Goal: Task Accomplishment & Management: Manage account settings

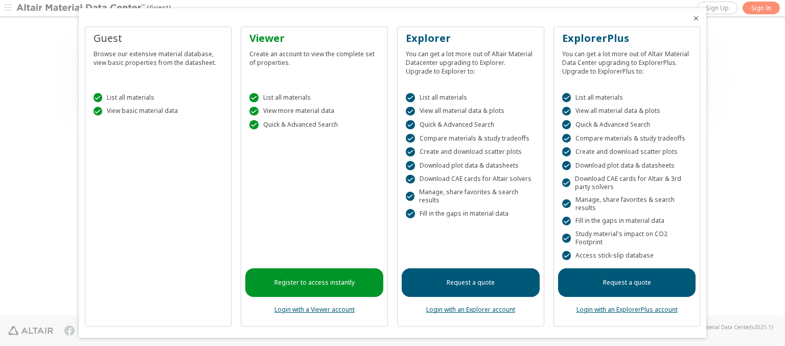
click at [692, 18] on icon "Close" at bounding box center [696, 18] width 8 height 8
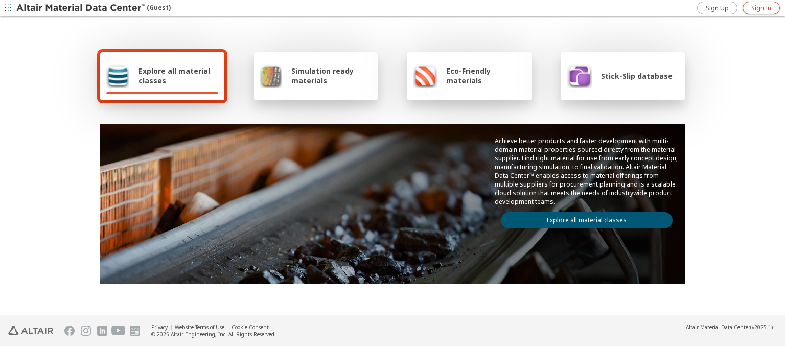
click at [761, 8] on span "Sign In" at bounding box center [761, 8] width 20 height 8
click at [81, 8] on img at bounding box center [81, 8] width 130 height 10
click at [174, 76] on span "Explore all material classes" at bounding box center [178, 75] width 80 height 19
click at [583, 218] on link "Explore all material classes" at bounding box center [587, 220] width 172 height 16
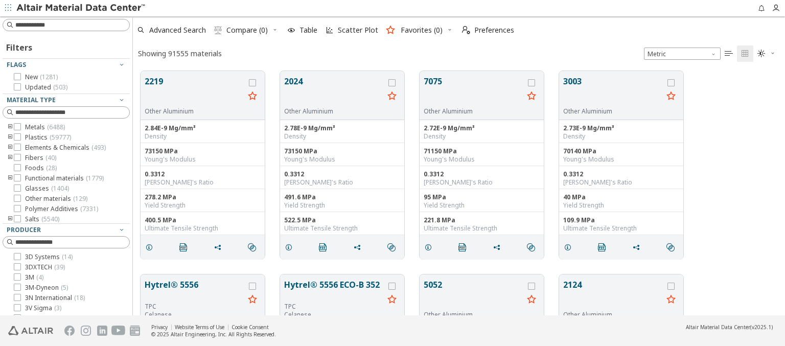
scroll to position [244, 644]
click at [485, 30] on span "Preferences" at bounding box center [494, 30] width 40 height 7
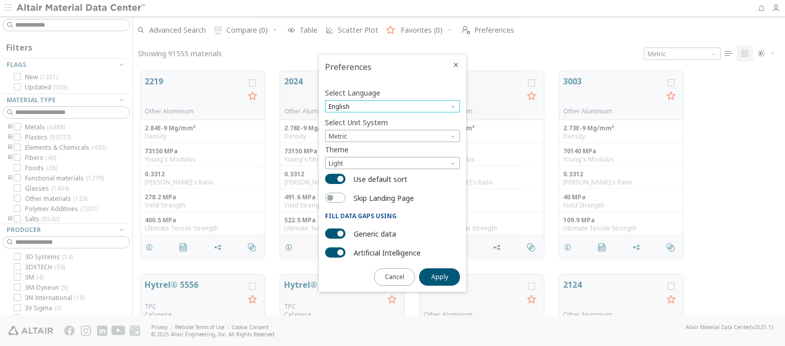
click at [392, 106] on span "English" at bounding box center [392, 106] width 135 height 12
click at [392, 131] on span "Deutsch" at bounding box center [392, 131] width 127 height 7
click at [439, 276] on span "Apply" at bounding box center [439, 277] width 17 height 8
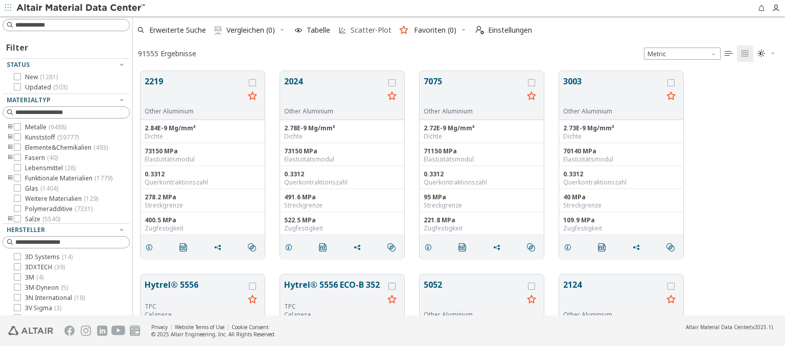
click at [365, 30] on span "Scatter-Plot" at bounding box center [371, 30] width 41 height 7
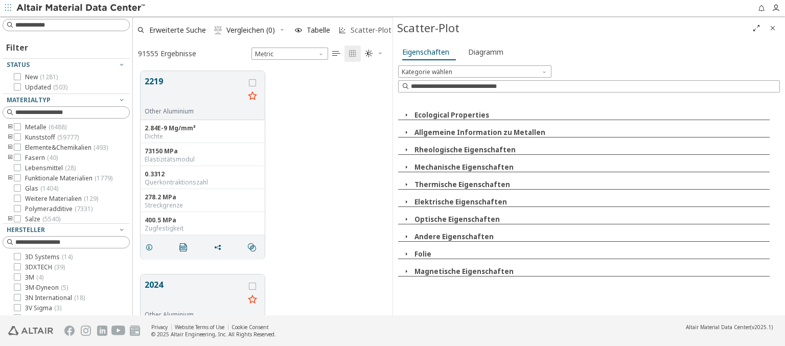
scroll to position [244, 251]
click at [773, 28] on icon "Close" at bounding box center [773, 28] width 8 height 8
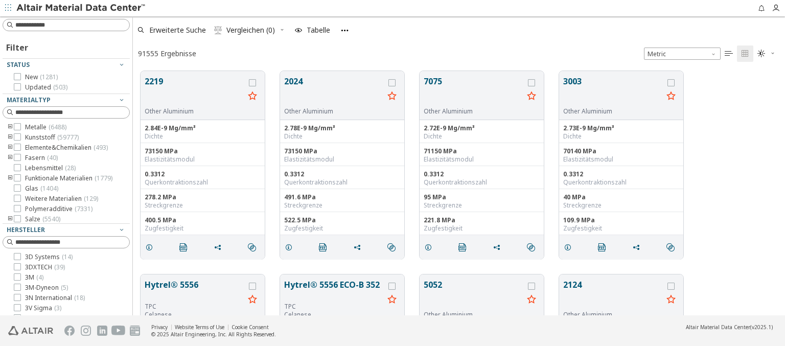
scroll to position [244, 644]
click at [503, 30] on span "Einstellungen" at bounding box center [510, 30] width 44 height 7
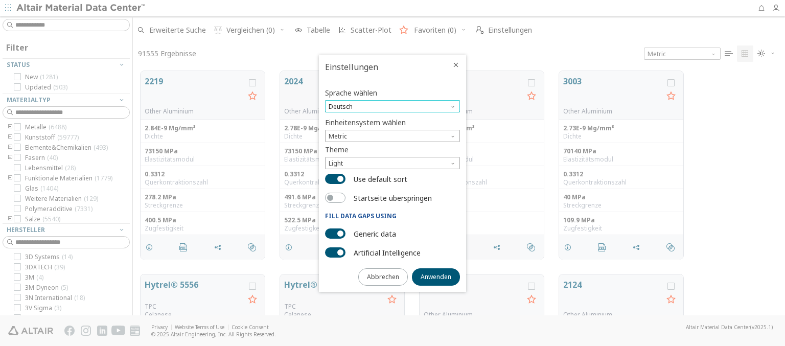
click at [392, 106] on span "Deutsch" at bounding box center [392, 106] width 135 height 12
click at [392, 119] on span "English" at bounding box center [392, 119] width 127 height 7
click at [436, 276] on span "Anwenden" at bounding box center [436, 277] width 31 height 8
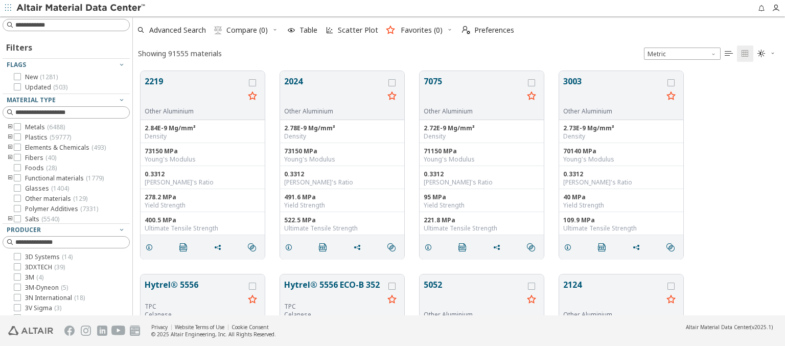
click at [81, 8] on img at bounding box center [81, 8] width 130 height 10
